Goal: Task Accomplishment & Management: Use online tool/utility

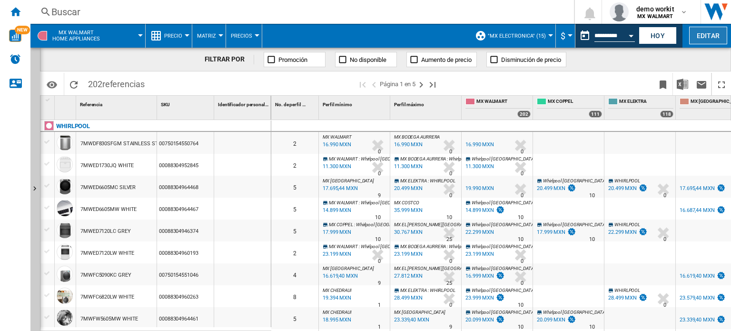
scroll to position [318, 0]
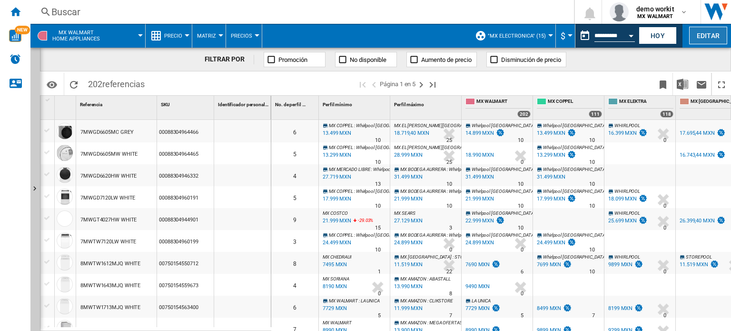
click at [700, 37] on button "Editar" at bounding box center [708, 36] width 38 height 18
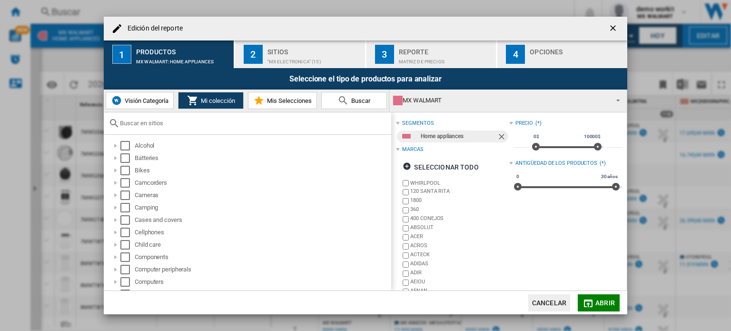
click at [495, 103] on div "MX WALMART" at bounding box center [500, 100] width 215 height 13
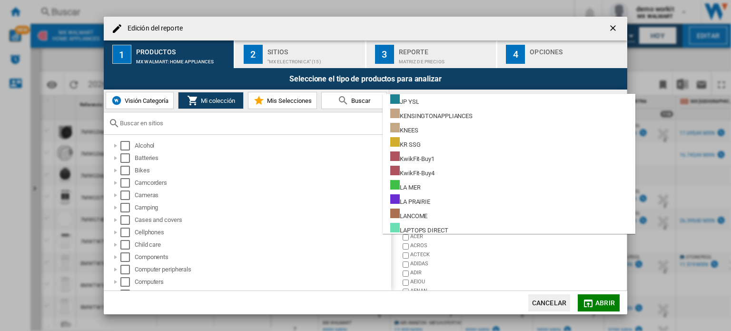
scroll to position [4925, 0]
click at [136, 102] on md-backdrop at bounding box center [365, 165] width 731 height 331
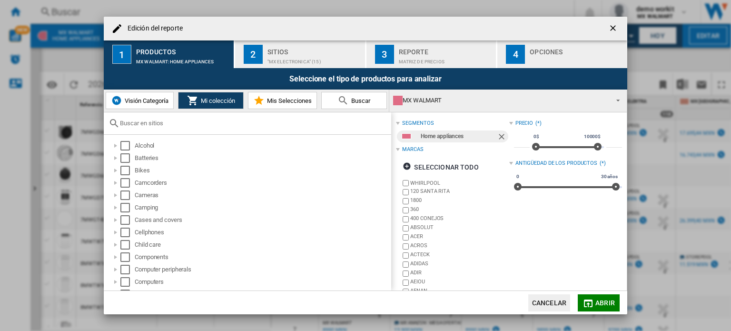
click at [136, 102] on span "Visión Categoría" at bounding box center [145, 100] width 46 height 7
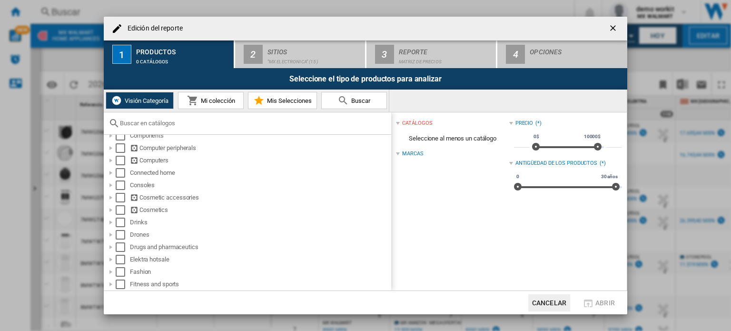
scroll to position [160, 0]
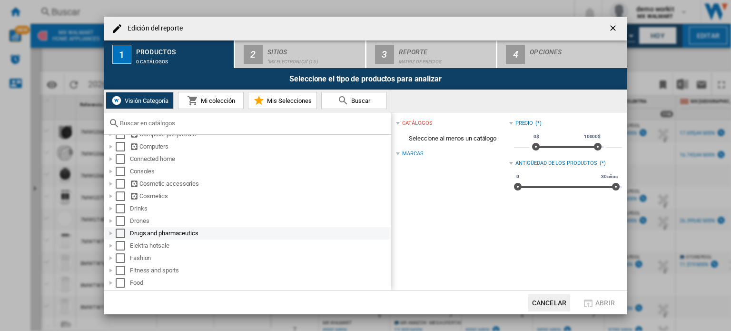
click at [110, 234] on div "Edición del ..." at bounding box center [111, 233] width 10 height 10
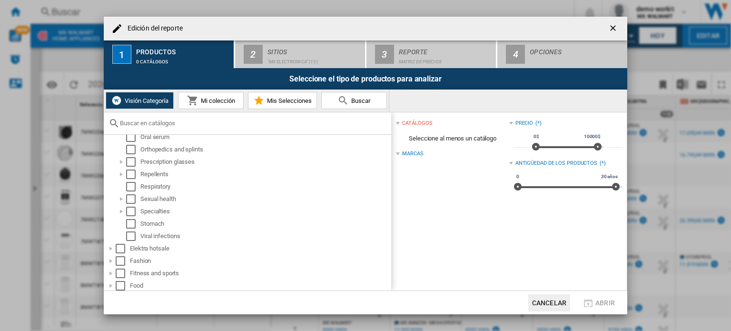
scroll to position [344, 0]
click at [122, 199] on div "Edición del ..." at bounding box center [122, 197] width 10 height 10
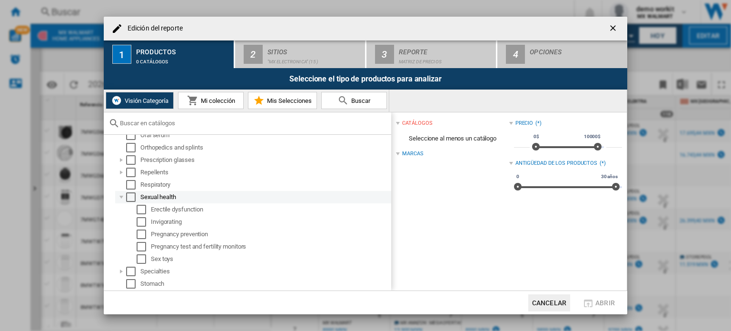
click at [122, 199] on div "Edición del ..." at bounding box center [122, 197] width 10 height 10
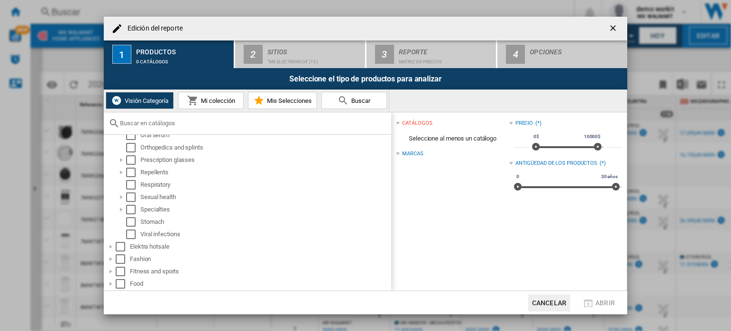
click at [216, 99] on span "Mi colección" at bounding box center [216, 100] width 37 height 7
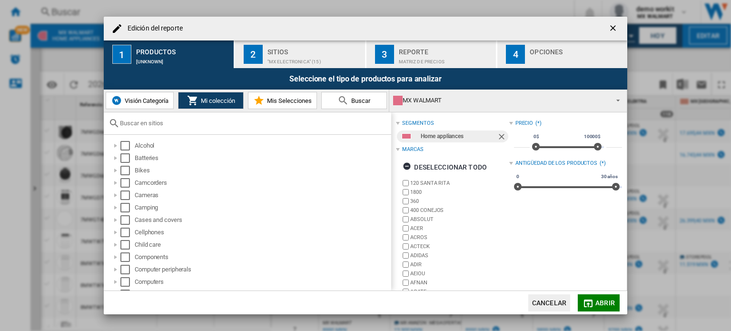
click at [609, 94] on md-select-value "MX WALMART" at bounding box center [507, 100] width 237 height 22
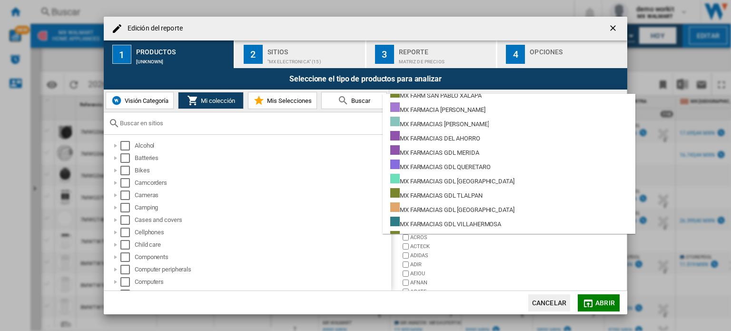
scroll to position [6414, 0]
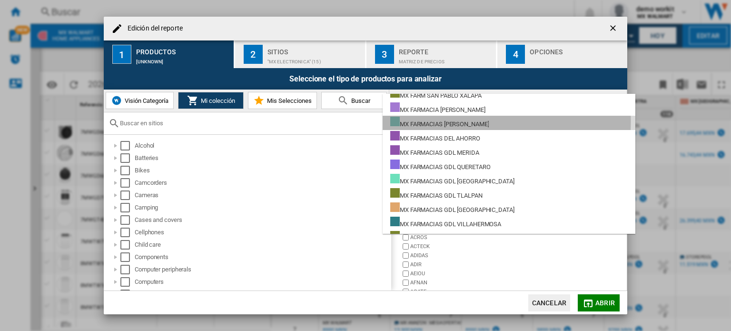
click at [468, 121] on div "MX FARMACIAS [PERSON_NAME]" at bounding box center [439, 123] width 98 height 12
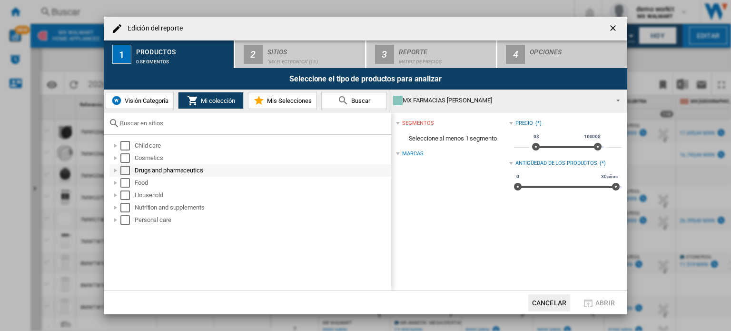
click at [115, 171] on div "Edición del ..." at bounding box center [116, 171] width 10 height 10
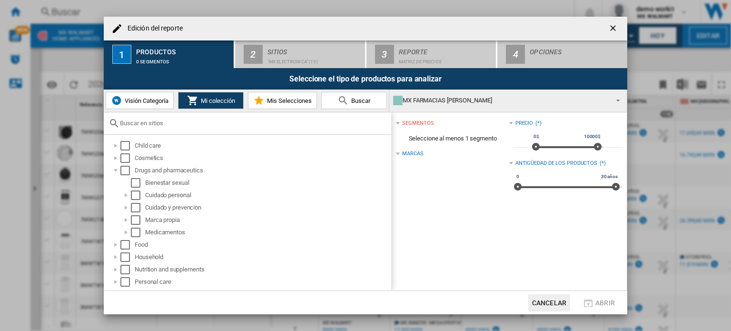
click at [140, 94] on button "Visión Categoría" at bounding box center [140, 100] width 68 height 17
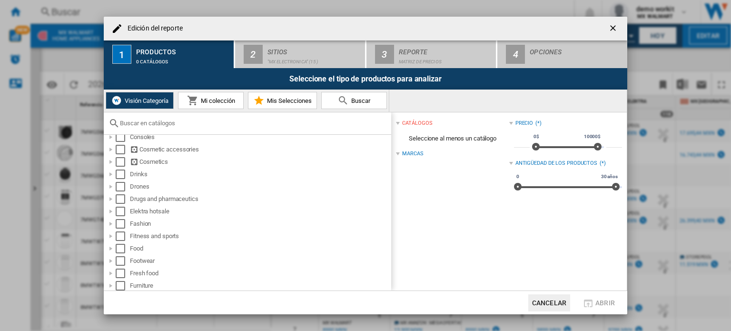
scroll to position [194, 0]
click at [112, 197] on div "Edición del ..." at bounding box center [111, 199] width 10 height 10
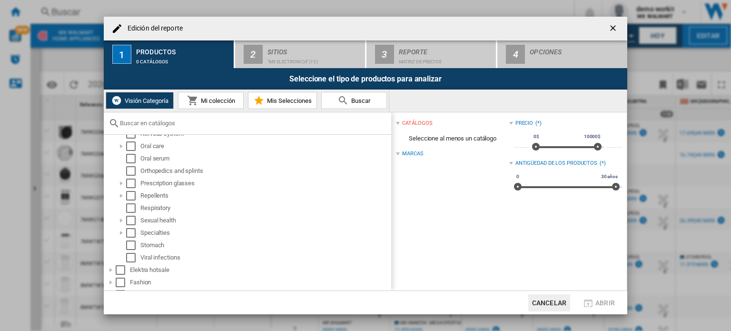
scroll to position [321, 0]
click at [212, 94] on button "Mi colección" at bounding box center [211, 100] width 66 height 17
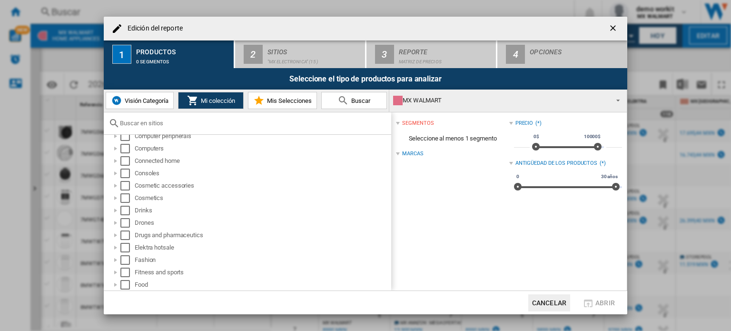
scroll to position [133, 0]
click at [115, 234] on div "Edición del ..." at bounding box center [116, 235] width 10 height 10
click at [130, 98] on span "Visión Categoría" at bounding box center [145, 100] width 46 height 7
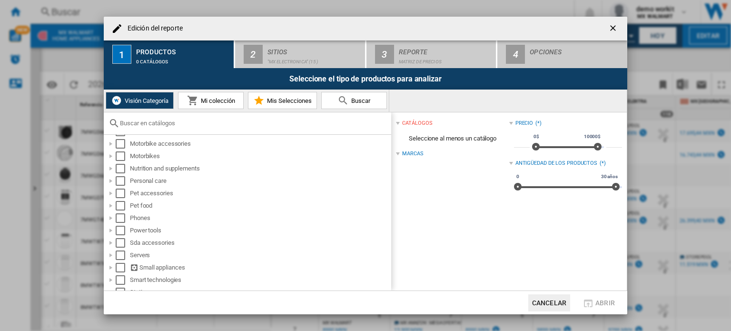
scroll to position [508, 0]
drag, startPoint x: 217, startPoint y: 229, endPoint x: 111, endPoint y: 180, distance: 116.8
click at [111, 180] on div "Edición del ..." at bounding box center [111, 182] width 10 height 10
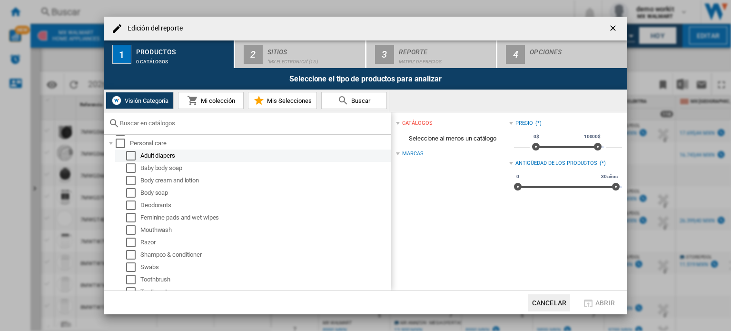
scroll to position [547, 0]
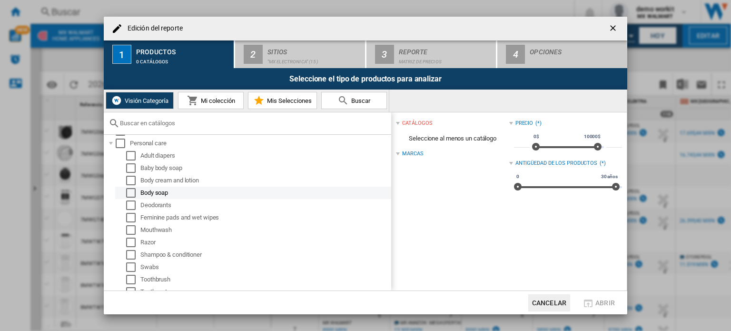
drag, startPoint x: 128, startPoint y: 142, endPoint x: 169, endPoint y: 187, distance: 61.3
click at [169, 187] on li "Personal care Adult diapers Baby body soap Body cream and lotion Body soap Deod…" at bounding box center [247, 217] width 287 height 161
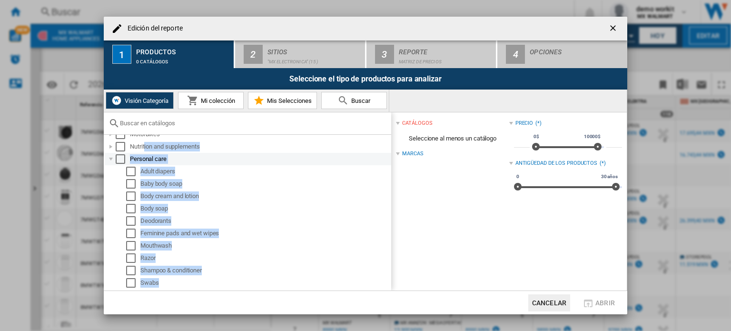
scroll to position [529, 0]
drag, startPoint x: 171, startPoint y: 205, endPoint x: 127, endPoint y: 161, distance: 61.9
click at [127, 161] on li "Personal care Adult diapers Baby body soap Body cream and lotion Body soap Deod…" at bounding box center [247, 234] width 287 height 161
copy li "Personal care Adult diapers Baby body soap Body cream and lotion Body soap Deod…"
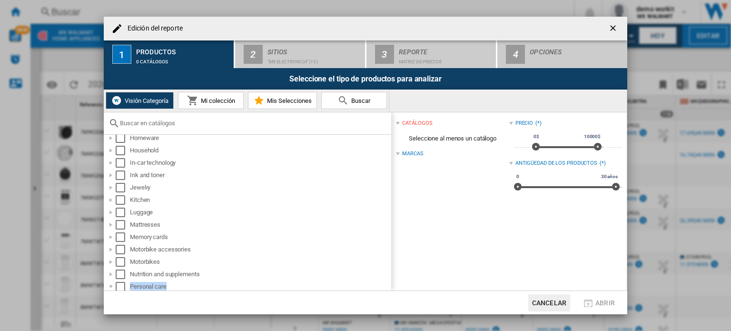
scroll to position [402, 0]
click at [202, 125] on input "Edición del ..." at bounding box center [253, 122] width 266 height 7
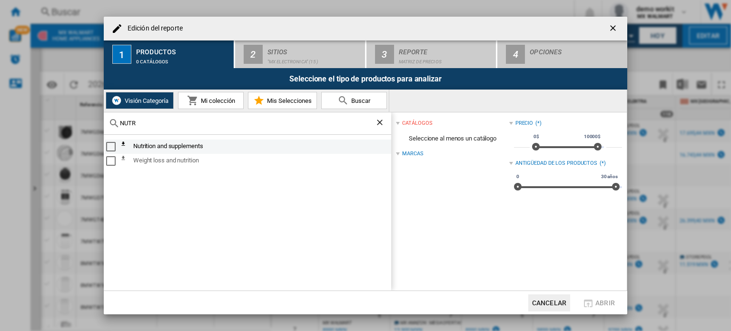
type input "NUTR"
click at [109, 141] on md-checkbox "Select" at bounding box center [113, 146] width 14 height 11
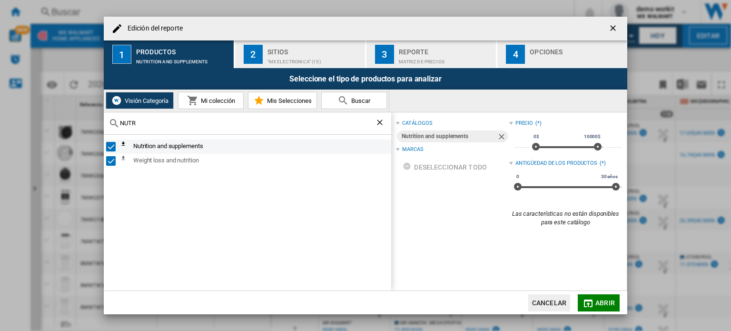
click at [121, 141] on ng-md-icon "Edición del ..." at bounding box center [125, 146] width 11 height 11
click at [149, 145] on div "Nutrition and supplements" at bounding box center [254, 146] width 269 height 11
click at [111, 147] on div "Select" at bounding box center [111, 147] width 10 height 10
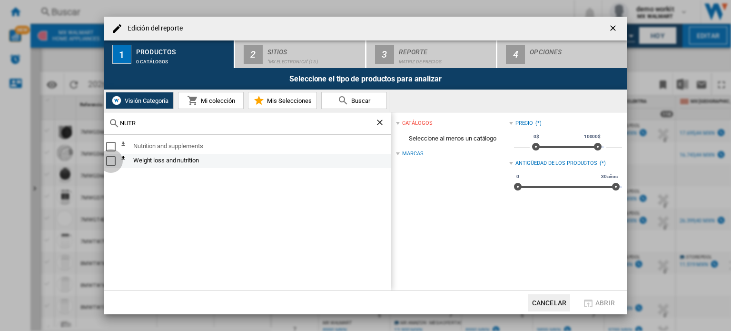
click at [113, 161] on div "Select" at bounding box center [111, 161] width 10 height 10
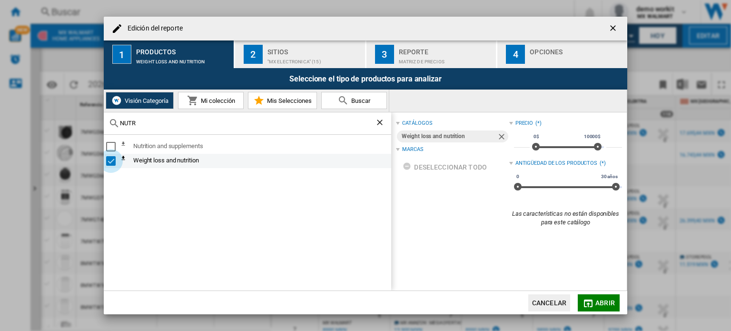
click at [113, 161] on div "Select" at bounding box center [111, 161] width 10 height 10
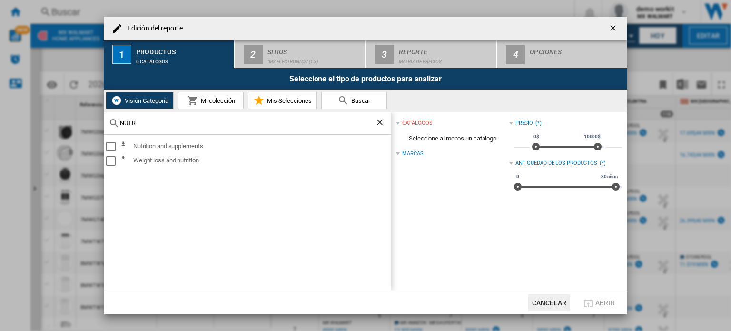
click at [380, 126] on ng-md-icon "Borrar búsqueda" at bounding box center [380, 122] width 11 height 11
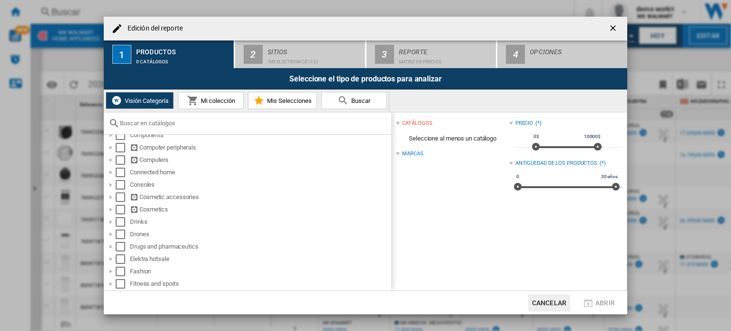
scroll to position [147, 0]
click at [113, 208] on div "Edición del ..." at bounding box center [111, 210] width 10 height 10
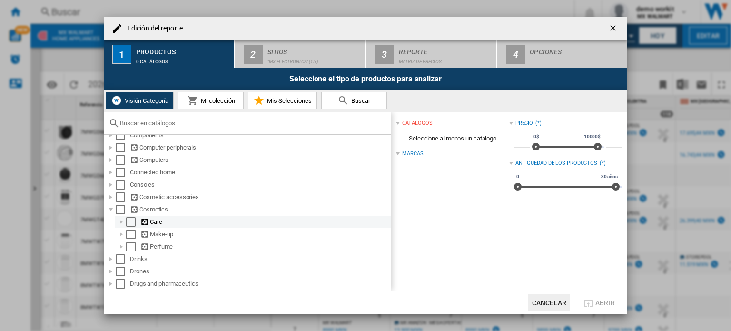
click at [121, 219] on div "Edición del ..." at bounding box center [122, 222] width 10 height 10
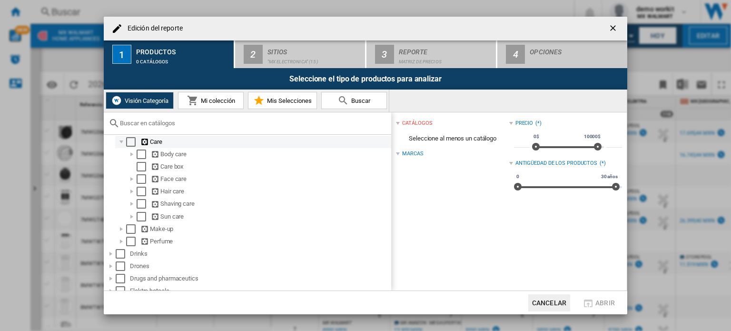
scroll to position [234, 0]
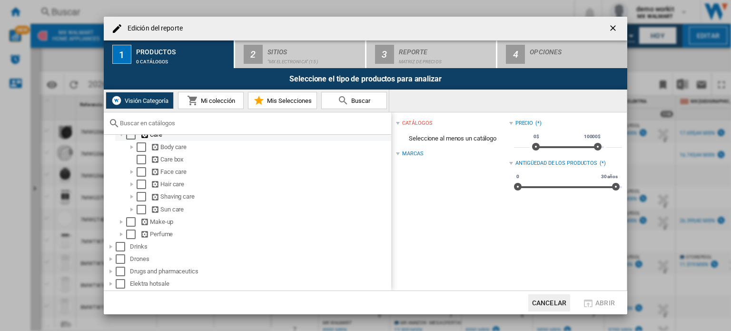
click at [121, 219] on div "Edición del ..." at bounding box center [122, 222] width 10 height 10
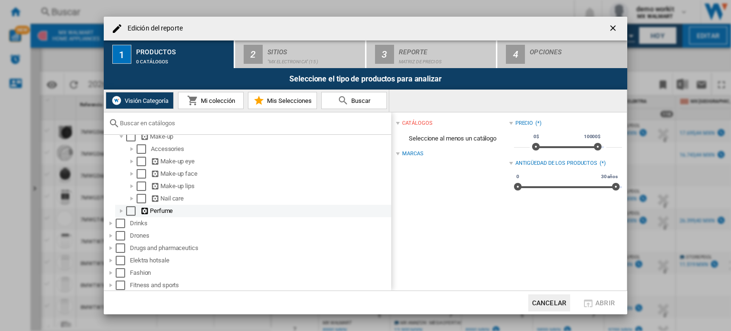
click at [121, 206] on div "Edición del ..." at bounding box center [122, 211] width 10 height 10
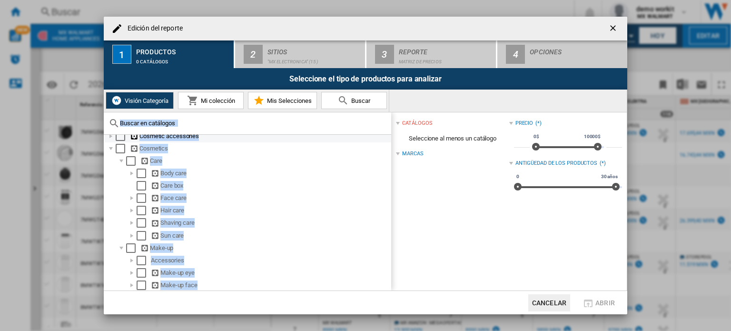
scroll to position [167, 0]
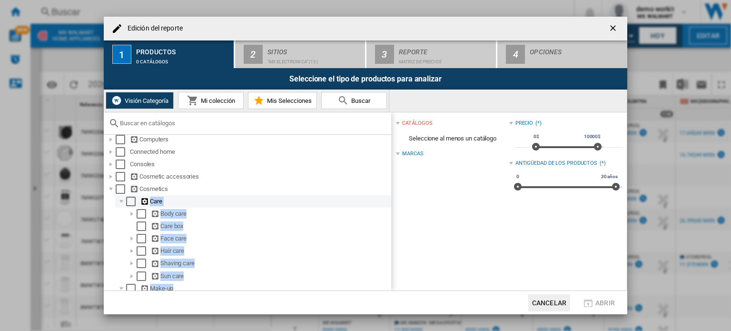
drag, startPoint x: 189, startPoint y: 237, endPoint x: 146, endPoint y: 205, distance: 54.4
click at [146, 205] on ol "Care Body care Care box Face care Hair care Shaving care Sun care Make-up Acces…" at bounding box center [248, 294] width 286 height 198
copy ol "Care Body care Care box Face care Hair care Shaving care Sun care Make-up Acces…"
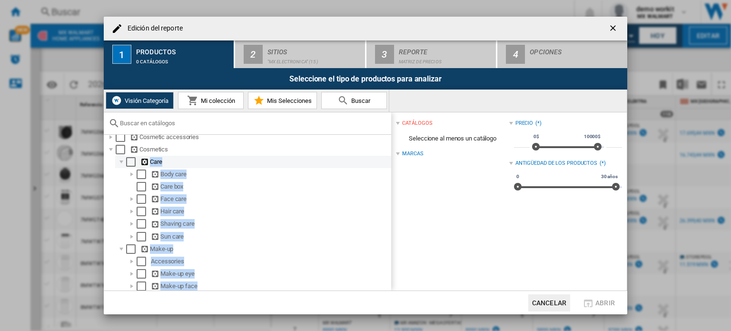
scroll to position [342, 0]
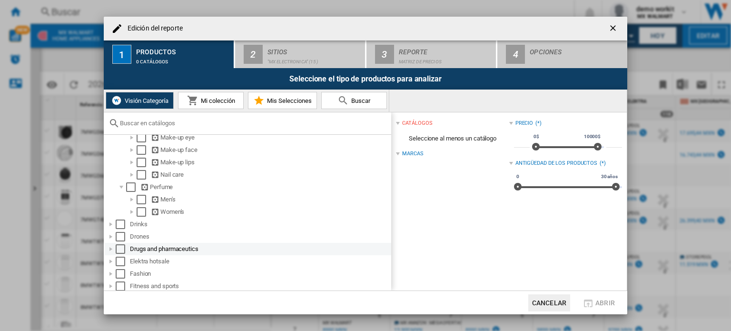
click at [109, 247] on div "Edición del ..." at bounding box center [111, 249] width 10 height 10
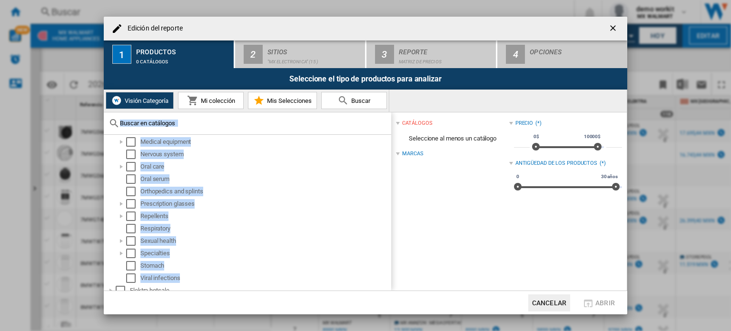
scroll to position [415, 0]
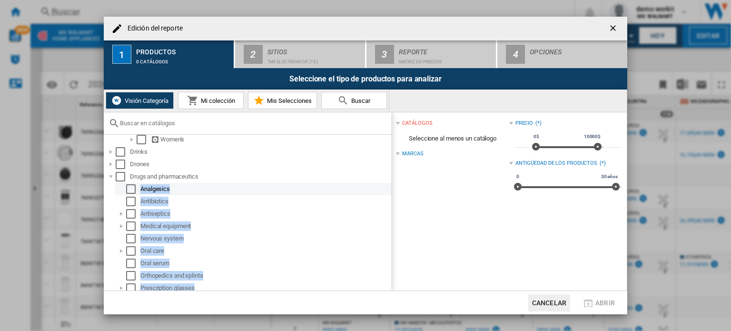
drag, startPoint x: 180, startPoint y: 241, endPoint x: 138, endPoint y: 189, distance: 67.0
click at [138, 189] on ol "Analgesics Antibiotics Antiseptics Medical equipment Nervous system Oral care O…" at bounding box center [248, 276] width 286 height 186
copy ol "Analgesics Antibiotics Antiseptics Medical equipment Nervous system Oral care O…"
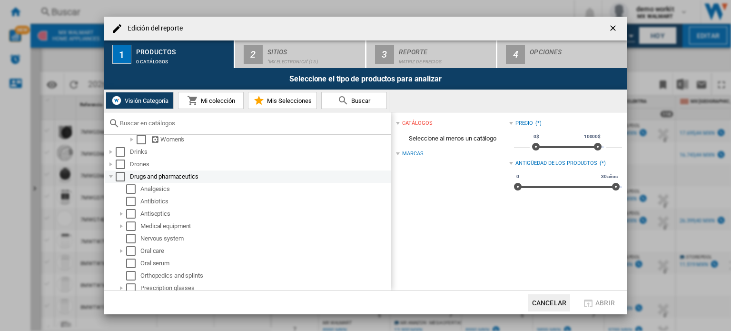
click at [111, 172] on div "Edición del ..." at bounding box center [111, 177] width 10 height 10
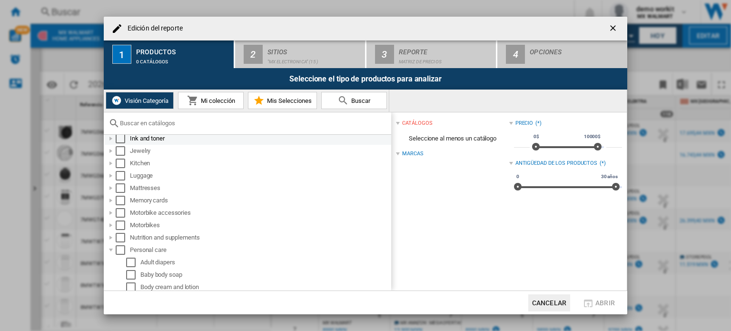
scroll to position [638, 0]
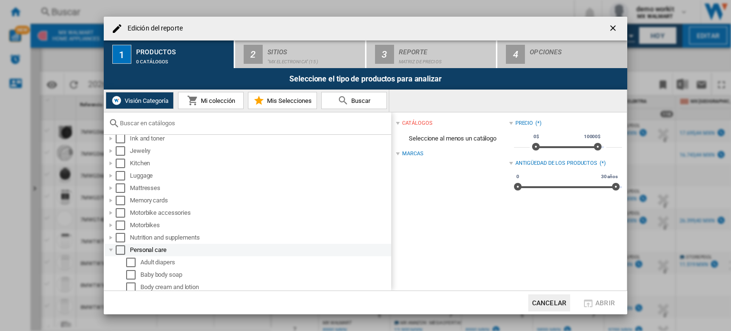
click at [110, 246] on div "Edición del ..." at bounding box center [111, 250] width 10 height 10
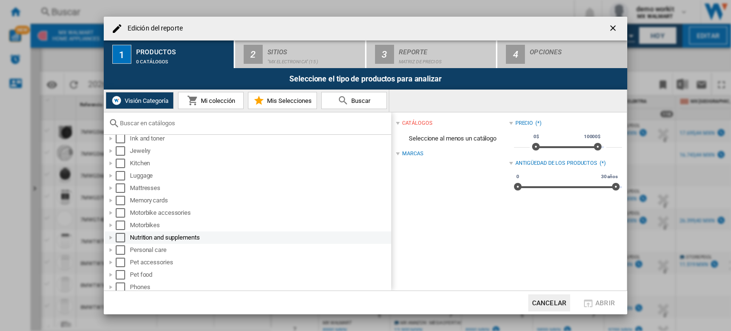
click at [110, 234] on div "Edición del ..." at bounding box center [111, 238] width 10 height 10
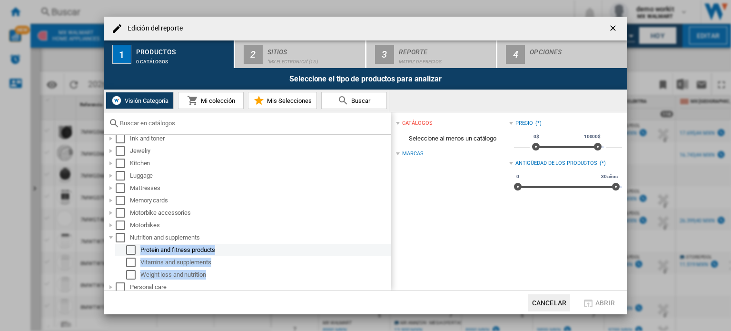
drag, startPoint x: 208, startPoint y: 274, endPoint x: 133, endPoint y: 247, distance: 79.7
click at [133, 247] on ol "Protein and fitness products Vitamins and supplements Weight loss and nutrition" at bounding box center [248, 262] width 286 height 37
copy ol "Protein and fitness products Vitamins and supplements Weight loss and nutrition"
